Goal: Task Accomplishment & Management: Manage account settings

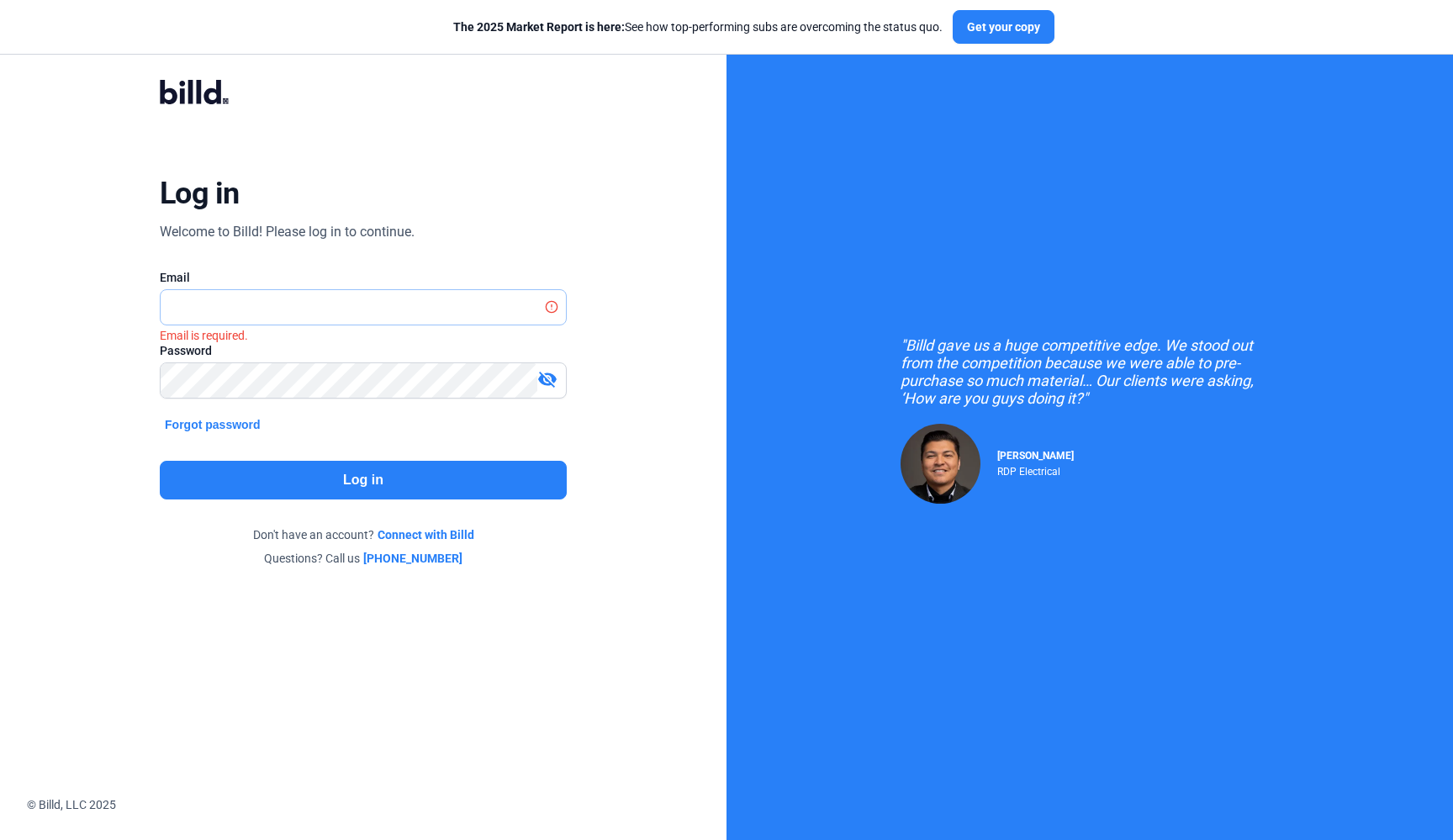
type input "[EMAIL_ADDRESS][DOMAIN_NAME]"
click at [417, 476] on button "Log in" at bounding box center [363, 480] width 407 height 39
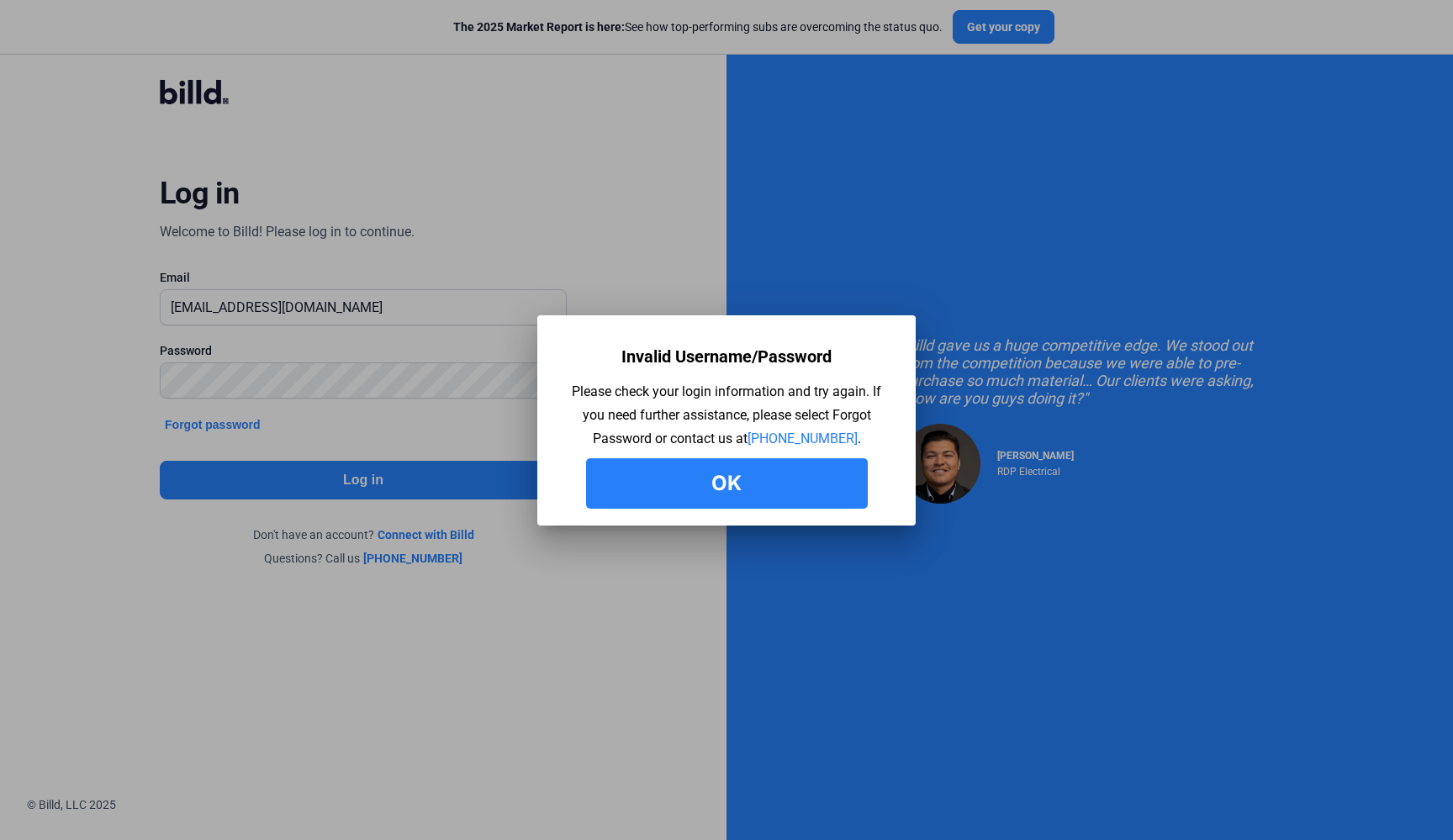
click at [683, 479] on button "Ok" at bounding box center [726, 483] width 281 height 50
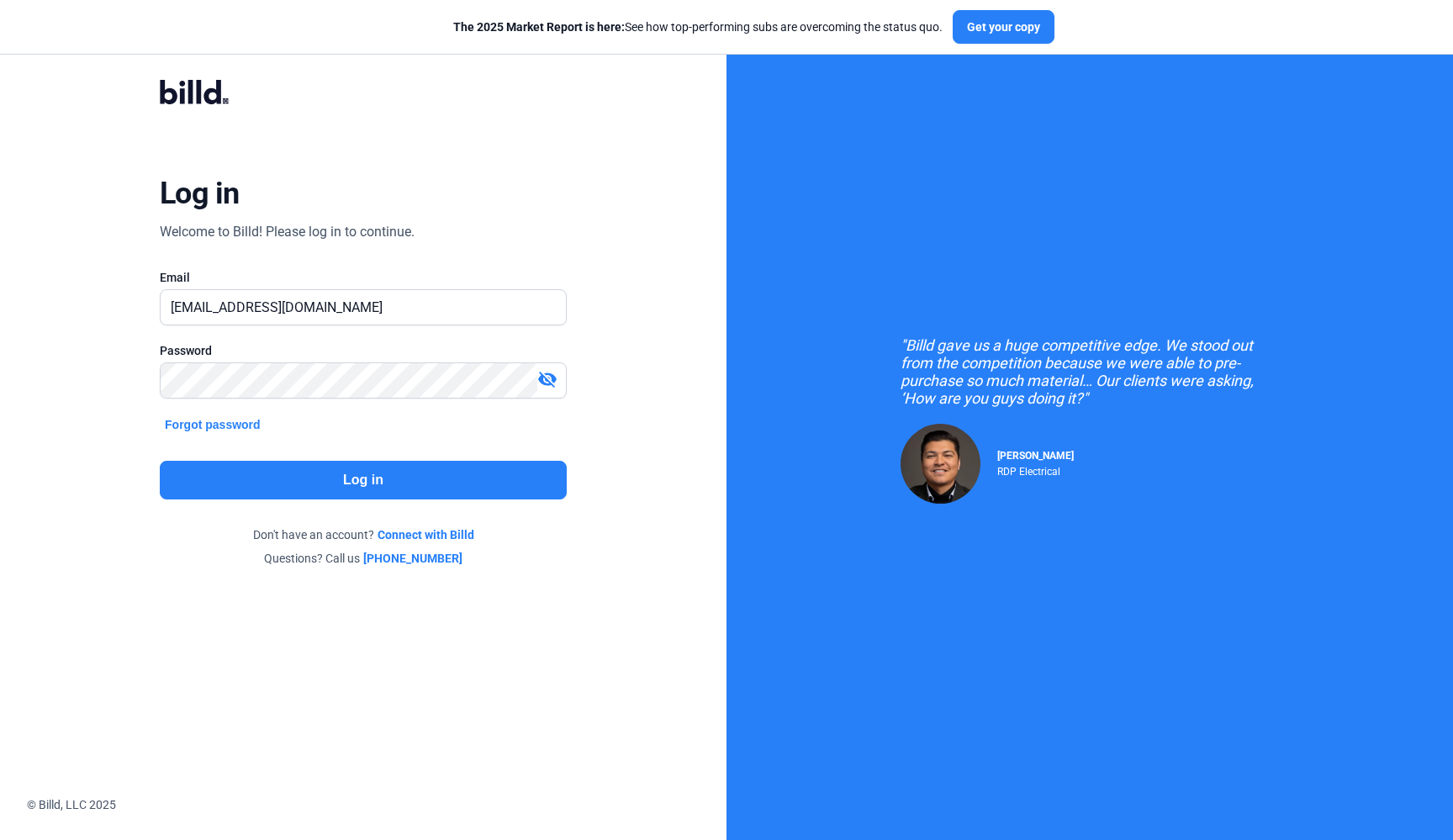
click at [537, 370] on mat-icon "visibility_off" at bounding box center [548, 379] width 20 height 20
click at [377, 292] on input "[EMAIL_ADDRESS][DOMAIN_NAME]" at bounding box center [354, 307] width 387 height 35
click at [377, 308] on input "[EMAIL_ADDRESS][DOMAIN_NAME]" at bounding box center [363, 307] width 406 height 35
click at [179, 300] on input "[EMAIL_ADDRESS][DOMAIN_NAME]" at bounding box center [363, 307] width 406 height 35
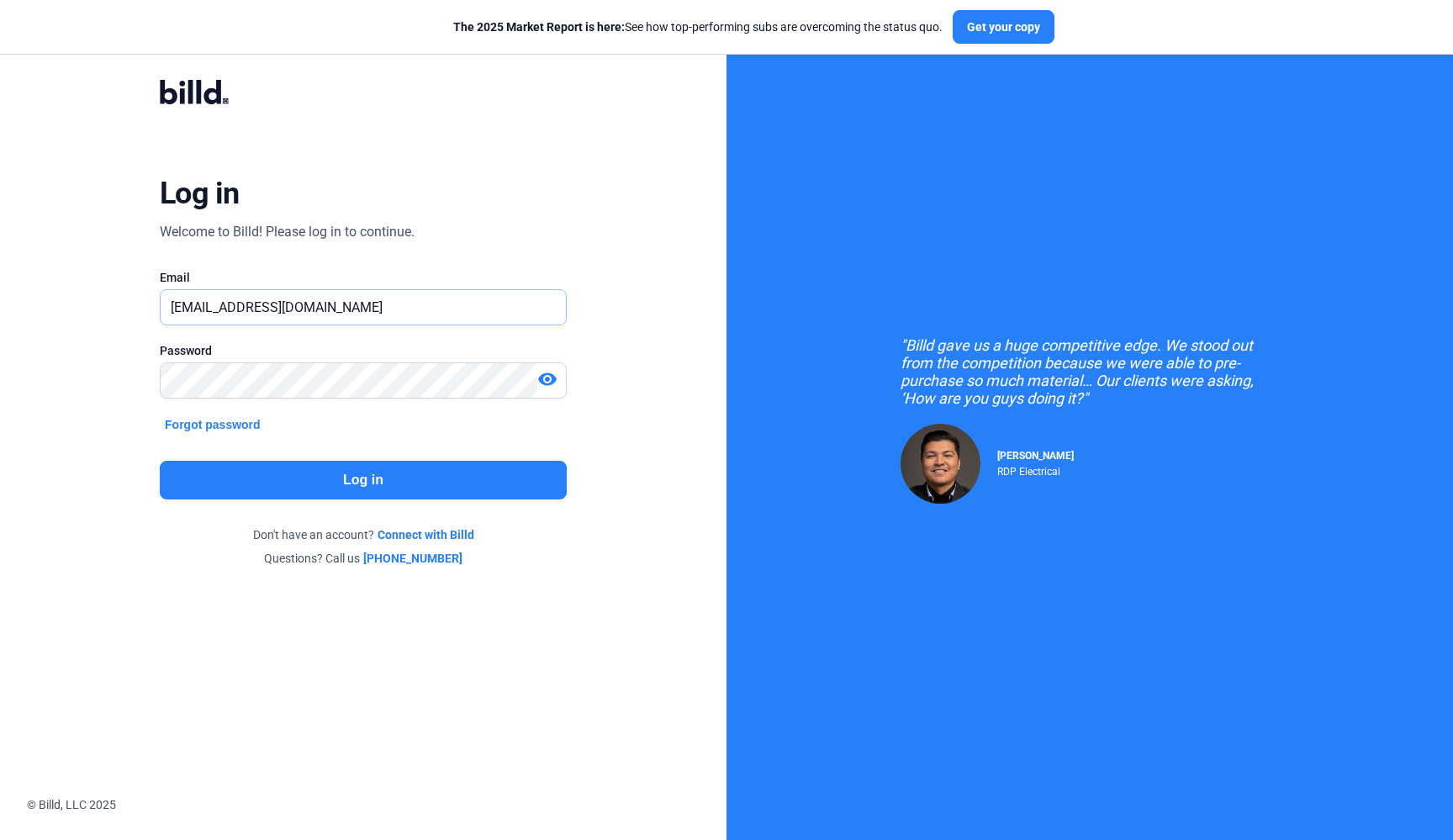
type input "[EMAIL_ADDRESS][DOMAIN_NAME]"
click at [286, 490] on button "Log in" at bounding box center [363, 480] width 407 height 39
